Goal: Information Seeking & Learning: Learn about a topic

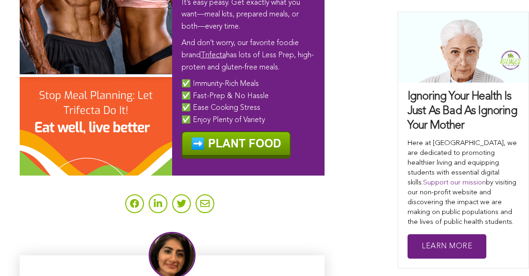
scroll to position [5749, 0]
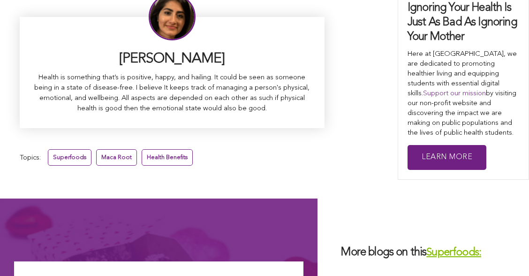
click at [428, 247] on link "Superfoods:" at bounding box center [453, 252] width 55 height 11
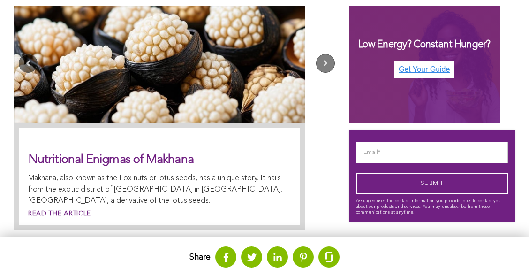
scroll to position [357, 0]
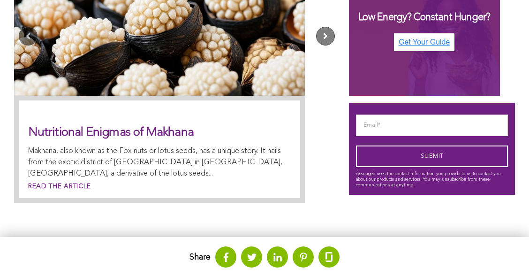
click at [316, 45] on button "Next" at bounding box center [325, 36] width 19 height 19
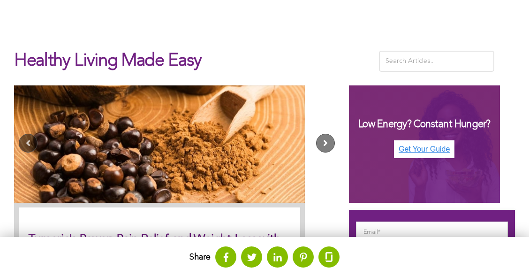
scroll to position [9, 0]
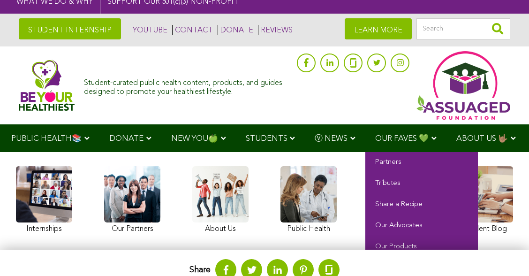
click at [382, 142] on span "OUR FAVES 💚" at bounding box center [401, 139] width 53 height 8
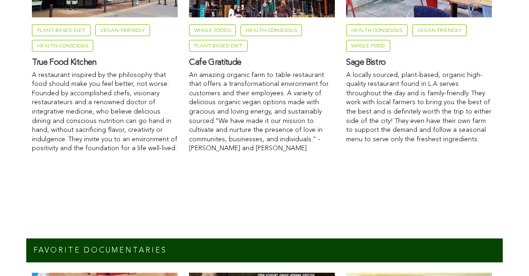
scroll to position [1506, 0]
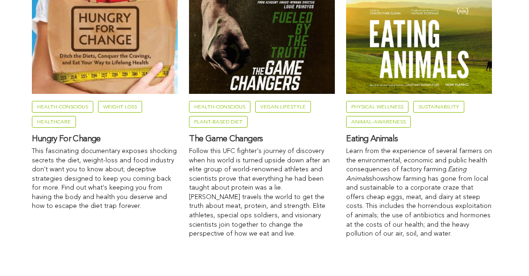
click at [193, 113] on link "Health-Conscious" at bounding box center [219, 107] width 61 height 12
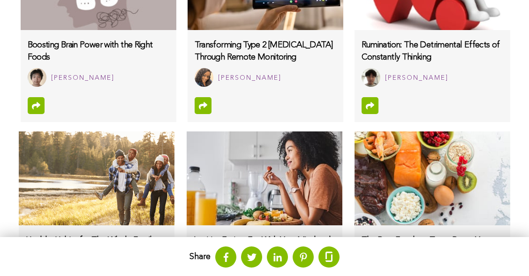
scroll to position [750, 0]
